Goal: Navigation & Orientation: Find specific page/section

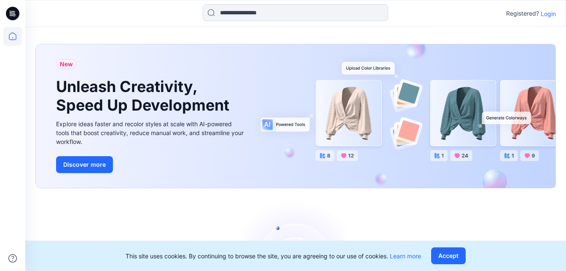
click at [552, 15] on p "Login" at bounding box center [548, 13] width 15 height 9
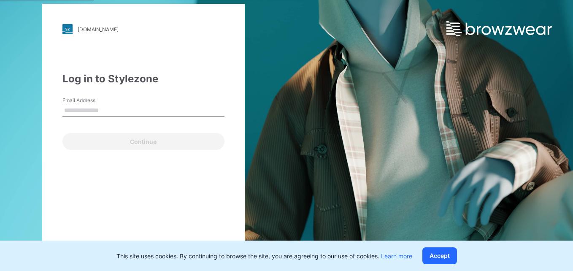
click at [115, 110] on input "Email Address" at bounding box center [143, 110] width 162 height 13
type input "**********"
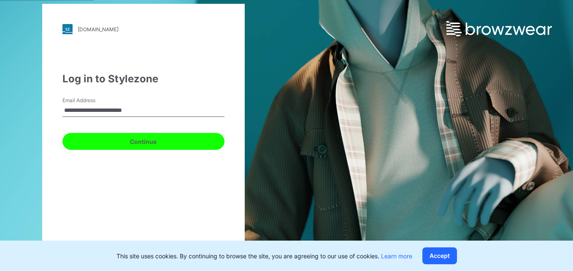
click at [105, 142] on button "Continue" at bounding box center [143, 141] width 162 height 17
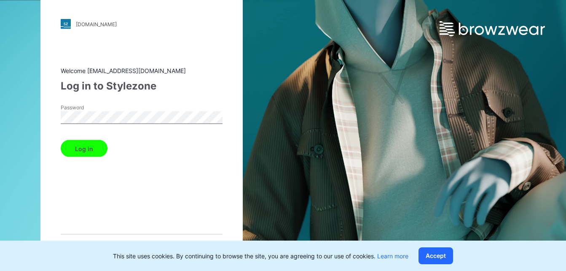
click at [90, 151] on button "Log in" at bounding box center [84, 148] width 47 height 17
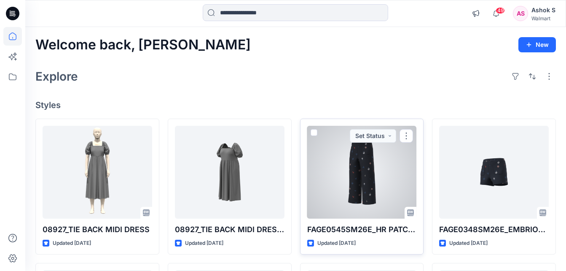
click at [387, 175] on div at bounding box center [362, 172] width 110 height 93
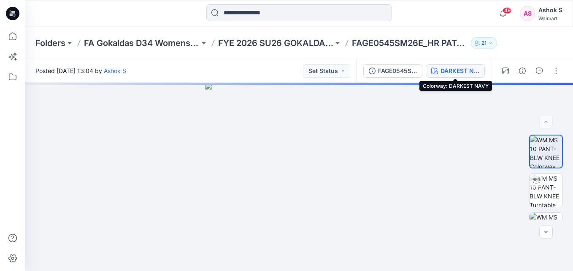
click at [460, 68] on div "DARKEST NAVY" at bounding box center [459, 70] width 39 height 9
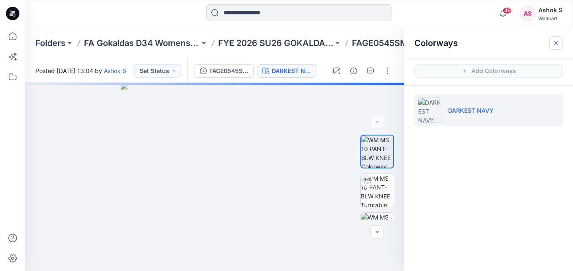
click at [560, 43] on button "button" at bounding box center [555, 42] width 13 height 13
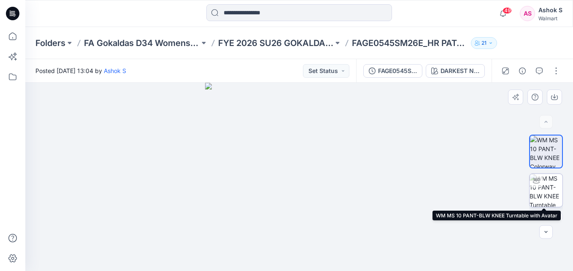
click at [548, 189] on img at bounding box center [545, 190] width 33 height 33
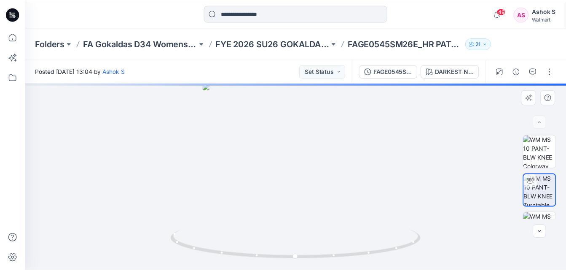
scroll to position [65, 0]
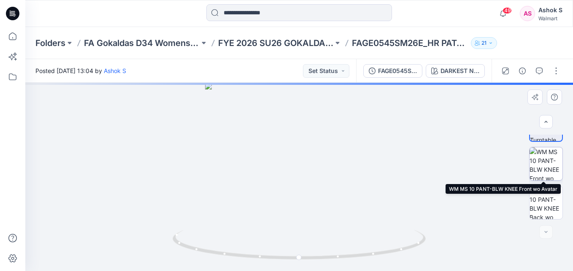
click at [546, 172] on img at bounding box center [545, 163] width 33 height 33
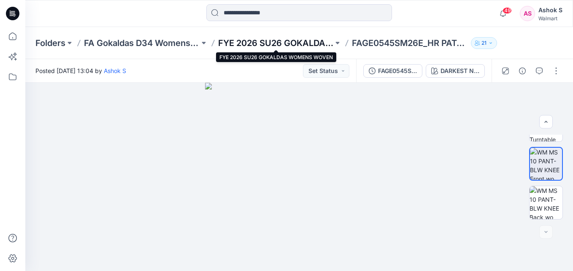
click at [288, 43] on p "FYE 2026 SU26 GOKALDAS WOMENS WOVEN" at bounding box center [276, 43] width 116 height 12
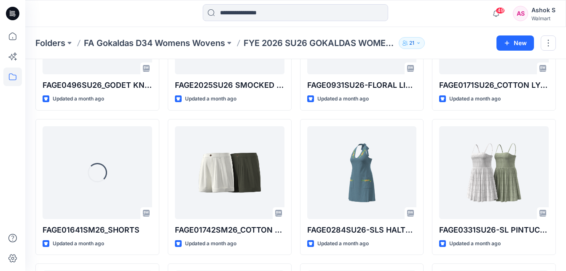
scroll to position [351, 0]
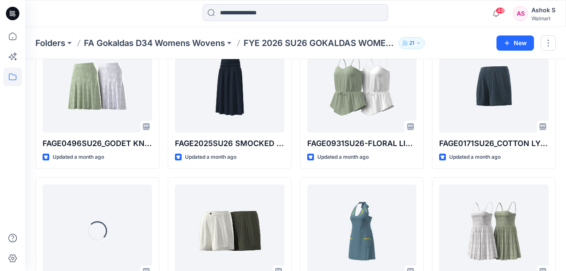
click at [565, 65] on div "Styles FAGE0545SM26E_HR PATCH POCKET CROPPED WIDE LEG Updated 3 days ago FAGE11…" at bounding box center [295, 159] width 541 height 903
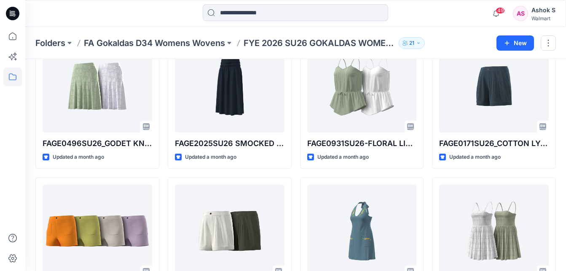
click at [565, 68] on div "Styles FAGE0545SM26E_HR PATCH POCKET CROPPED WIDE LEG Updated 3 days ago FAGE11…" at bounding box center [295, 159] width 541 height 903
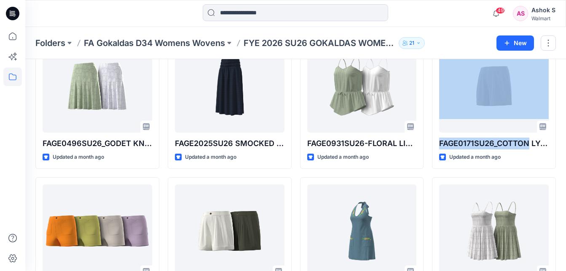
drag, startPoint x: 565, startPoint y: 68, endPoint x: 573, endPoint y: 72, distance: 8.5
click at [566, 72] on html "49 Notifications Your style 08927_TIE BACK MIDI DRESS is ready 2 new Colorway S…" at bounding box center [283, 130] width 566 height 962
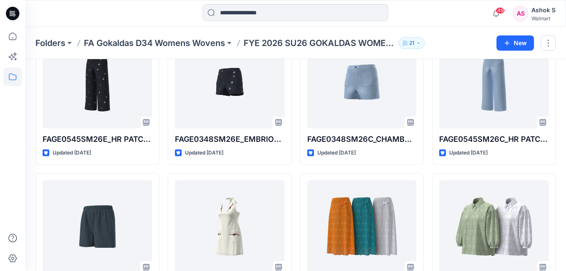
scroll to position [50, 0]
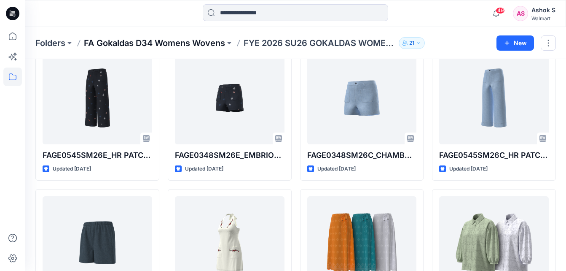
click at [183, 40] on p "FA Gokaldas D34 Womens Wovens" at bounding box center [154, 43] width 141 height 12
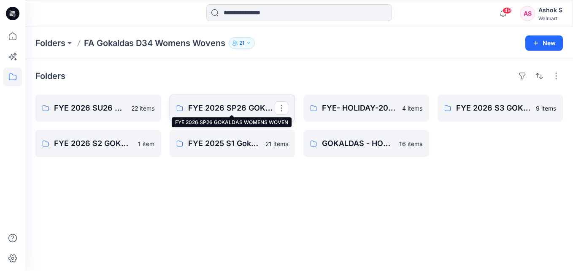
click at [219, 110] on p "FYE 2026 SP26 GOKALDAS WOMENS WOVEN" at bounding box center [231, 108] width 87 height 12
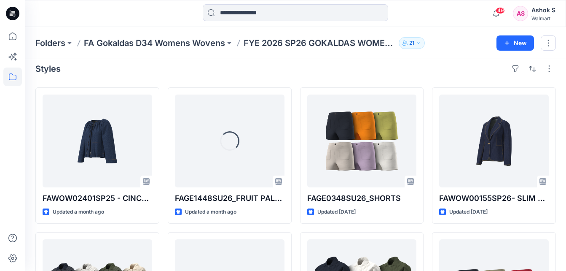
scroll to position [6, 0]
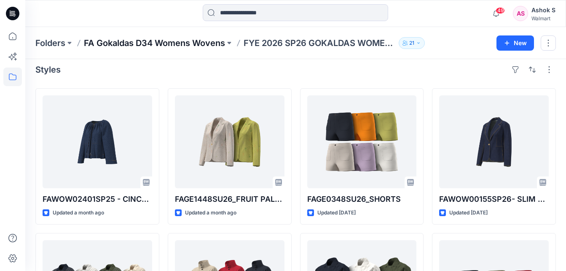
click at [191, 43] on p "FA Gokaldas D34 Womens Wovens" at bounding box center [154, 43] width 141 height 12
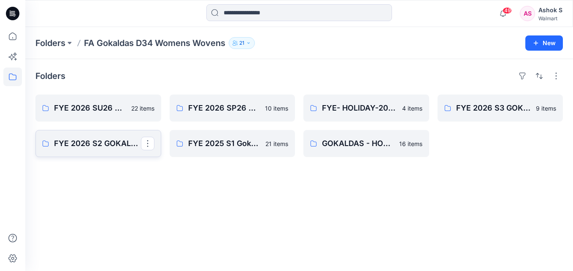
click at [103, 144] on p "FYE 2026 S2 GOKALDAS WOMENS WOVEN" at bounding box center [97, 143] width 87 height 12
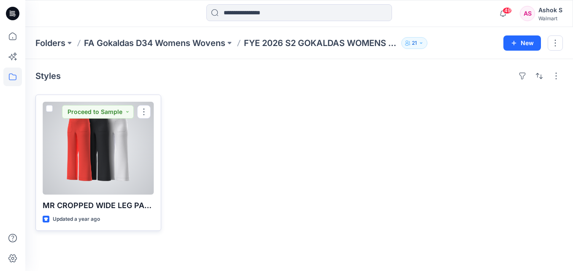
click at [111, 161] on div at bounding box center [98, 148] width 111 height 93
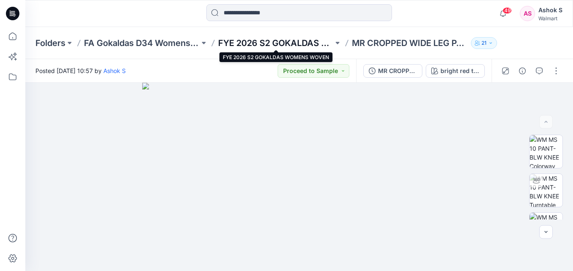
click at [274, 38] on p "FYE 2026 S2 GOKALDAS WOMENS WOVEN" at bounding box center [276, 43] width 116 height 12
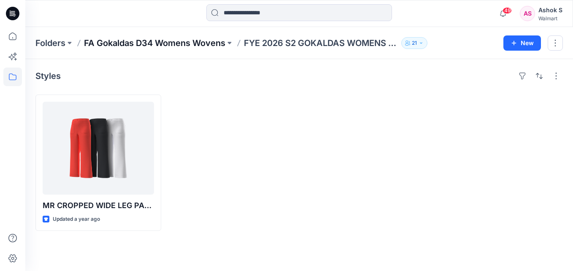
click at [187, 45] on p "FA Gokaldas D34 Womens Wovens" at bounding box center [154, 43] width 141 height 12
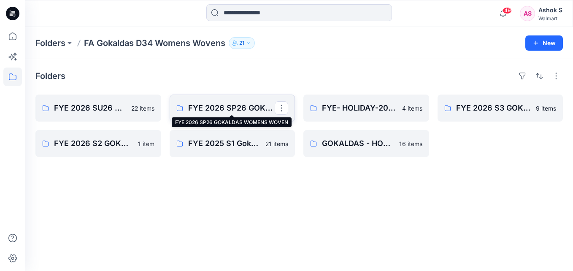
click at [233, 112] on p "FYE 2026 SP26 GOKALDAS WOMENS WOVEN" at bounding box center [231, 108] width 87 height 12
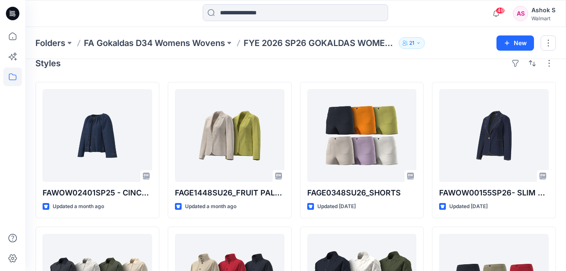
scroll to position [11, 0]
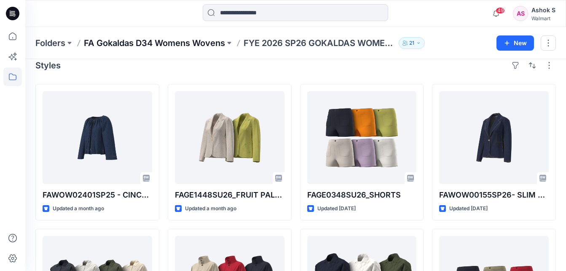
click at [174, 37] on p "FA Gokaldas D34 Womens Wovens" at bounding box center [154, 43] width 141 height 12
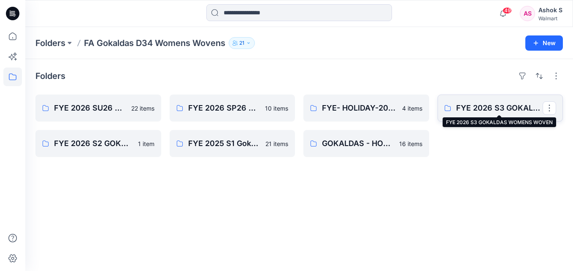
click at [497, 108] on p "FYE 2026 S3 GOKALDAS WOMENS WOVEN" at bounding box center [499, 108] width 87 height 12
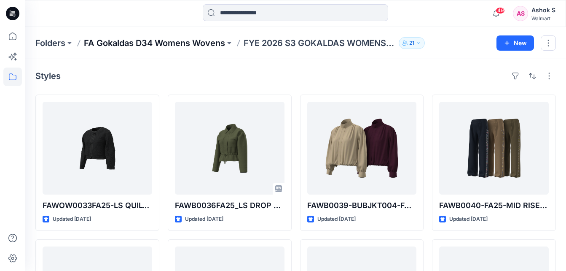
click at [180, 46] on p "FA Gokaldas D34 Womens Wovens" at bounding box center [154, 43] width 141 height 12
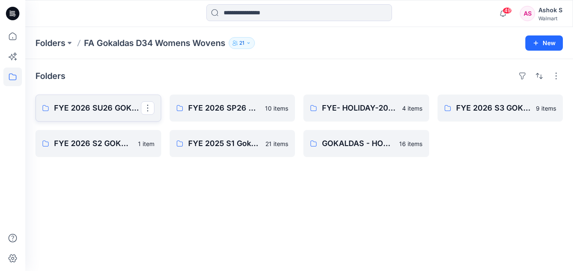
click at [100, 109] on p "FYE 2026 SU26 GOKALDAS WOMENS WOVEN" at bounding box center [97, 108] width 87 height 12
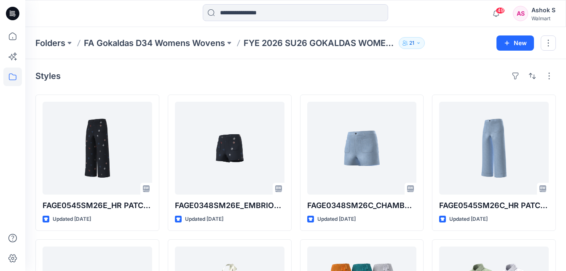
click at [397, 73] on div "Styles" at bounding box center [295, 75] width 521 height 13
